Goal: Task Accomplishment & Management: Complete application form

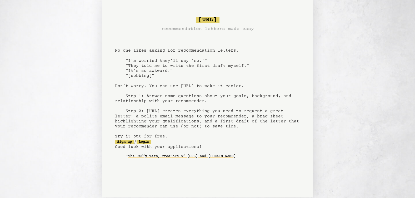
scroll to position [16, 0]
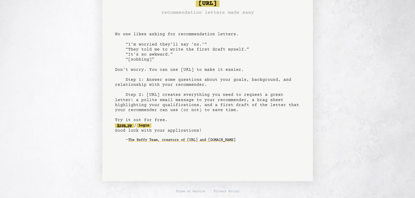
click at [124, 126] on link "Sign up" at bounding box center [124, 125] width 19 height 4
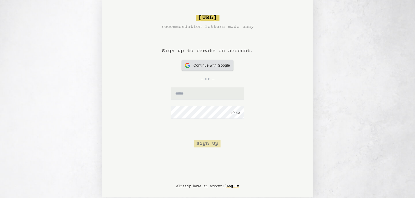
click at [218, 64] on span "Continue with Google" at bounding box center [211, 66] width 37 height 6
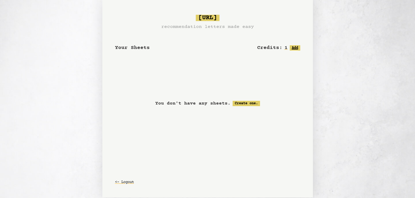
click at [297, 45] on button "Add" at bounding box center [294, 47] width 11 height 5
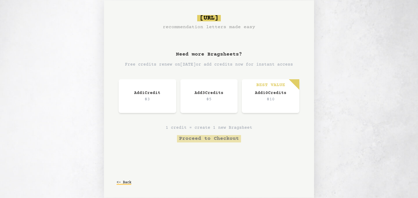
click at [127, 180] on button "<- Back" at bounding box center [124, 181] width 15 height 9
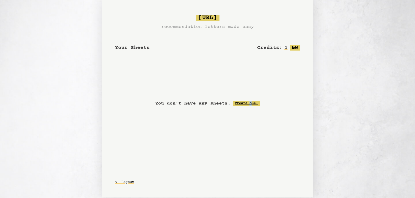
drag, startPoint x: 251, startPoint y: 100, endPoint x: 248, endPoint y: 104, distance: 4.7
click at [248, 104] on div "You don't have any sheets. Create one." at bounding box center [207, 103] width 185 height 66
click at [248, 104] on link "Create one." at bounding box center [245, 103] width 27 height 5
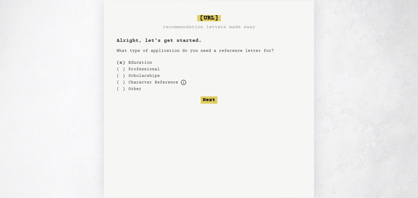
click at [135, 89] on label "Other" at bounding box center [135, 89] width 13 height 6
click at [117, 88] on div "( )" at bounding box center [121, 88] width 9 height 7
click at [208, 98] on button "Next" at bounding box center [209, 99] width 17 height 7
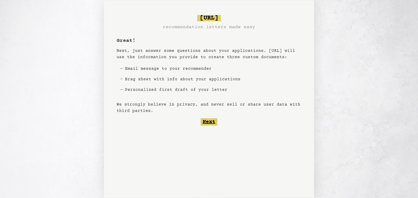
click at [213, 124] on button "Next" at bounding box center [209, 121] width 17 height 7
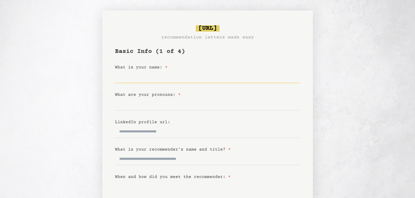
click at [210, 80] on input "What is your name: *" at bounding box center [207, 76] width 185 height 13
type input "**********"
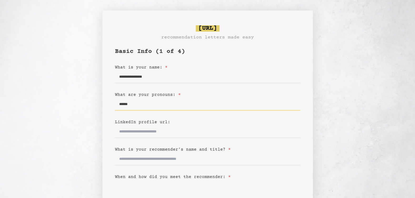
type input "******"
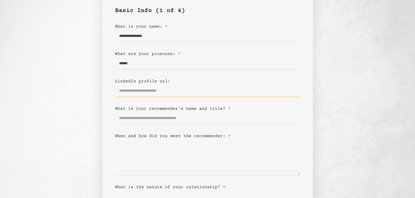
scroll to position [41, 0]
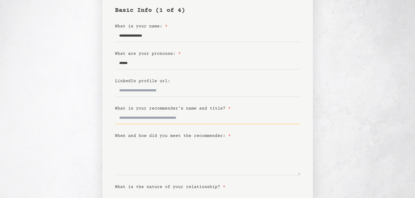
click at [208, 113] on input "What is your recommender’s name and title? *" at bounding box center [207, 117] width 185 height 13
type input "*"
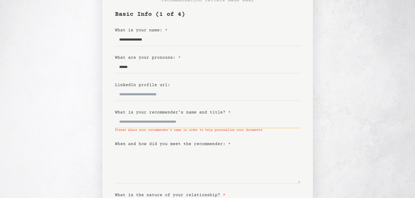
scroll to position [0, 0]
